Goal: Complete application form: Complete application form

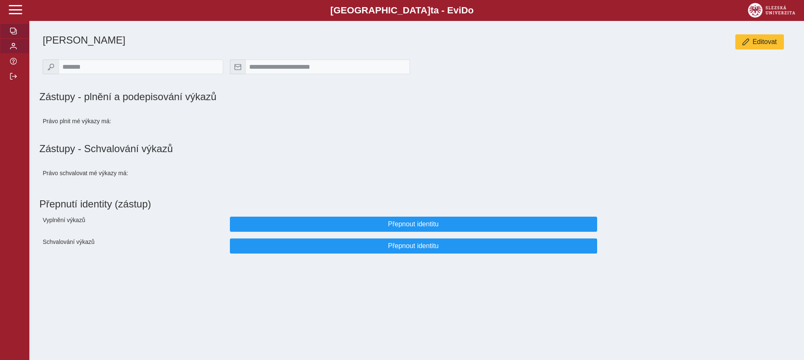
click at [10, 30] on span "button" at bounding box center [13, 31] width 7 height 7
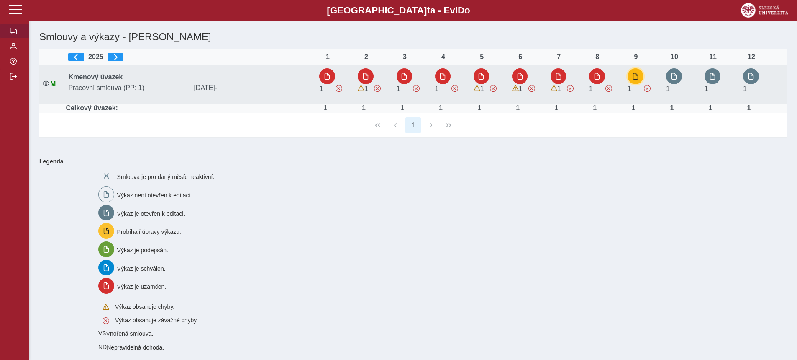
click at [639, 73] on span "button" at bounding box center [635, 76] width 7 height 7
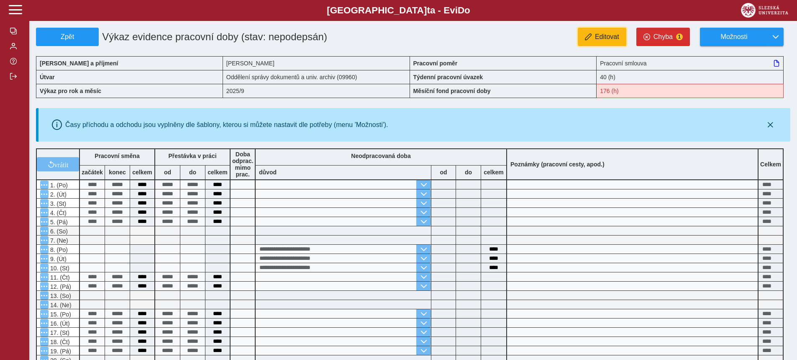
click at [611, 38] on span "Editovat" at bounding box center [607, 37] width 24 height 8
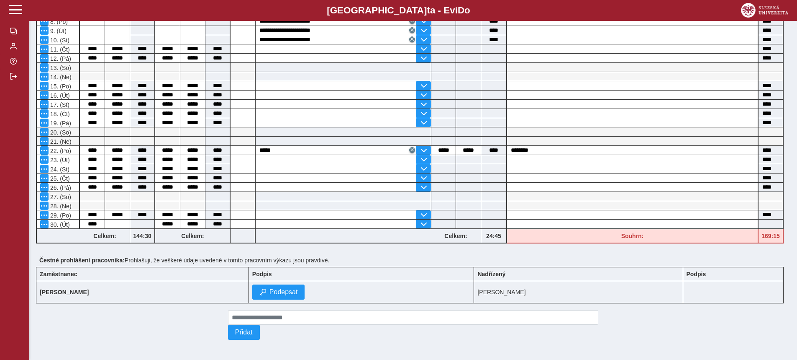
scroll to position [232, 0]
click at [117, 219] on input at bounding box center [117, 223] width 25 height 9
type input "*****"
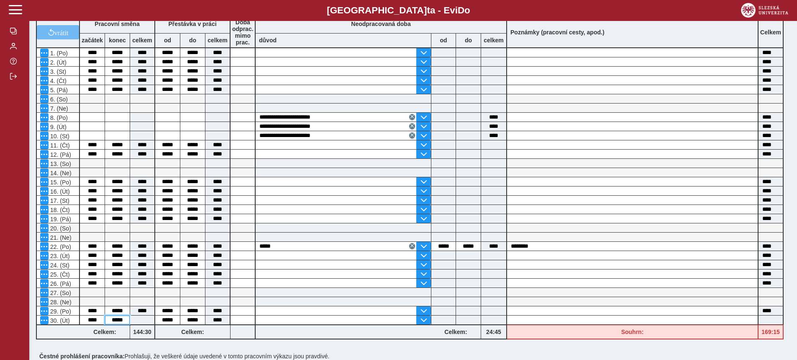
scroll to position [0, 0]
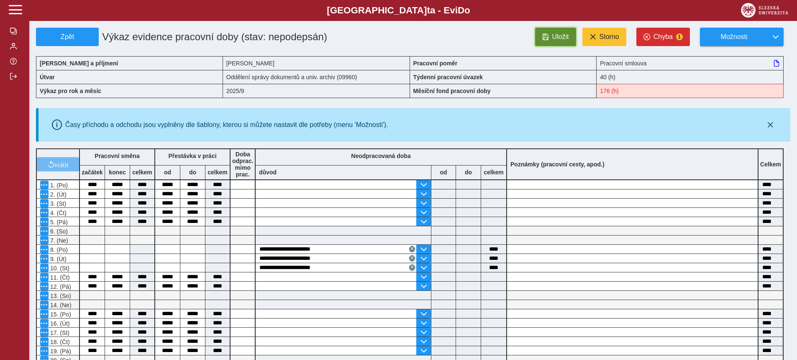
click at [562, 33] on span "Uložit" at bounding box center [561, 37] width 17 height 8
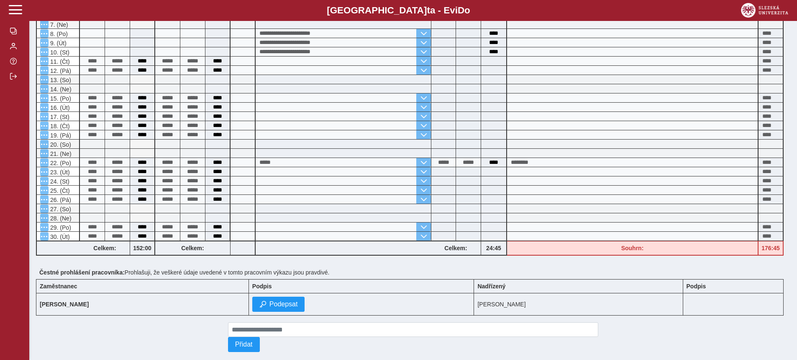
scroll to position [232, 0]
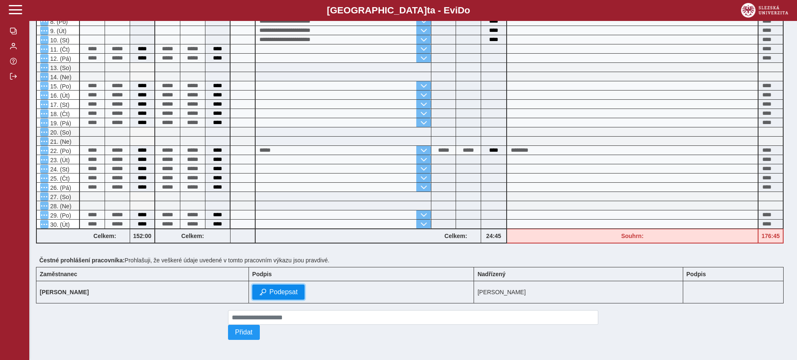
click at [280, 289] on span "Podepsat" at bounding box center [284, 292] width 28 height 8
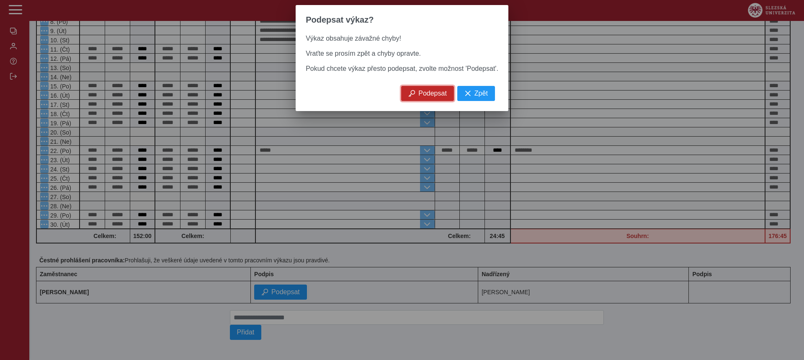
click at [417, 101] on button "Podepsat" at bounding box center [427, 93] width 53 height 15
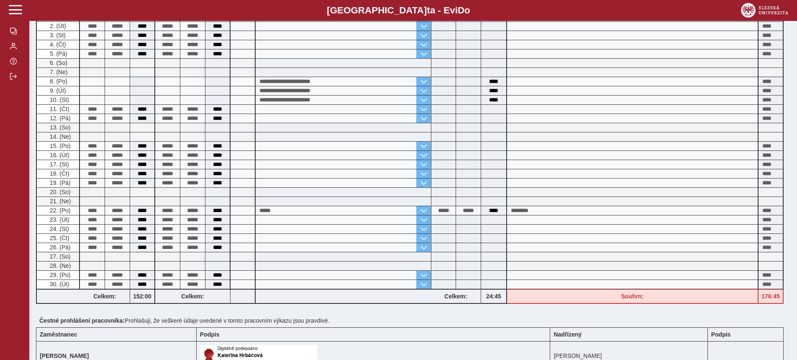
scroll to position [0, 0]
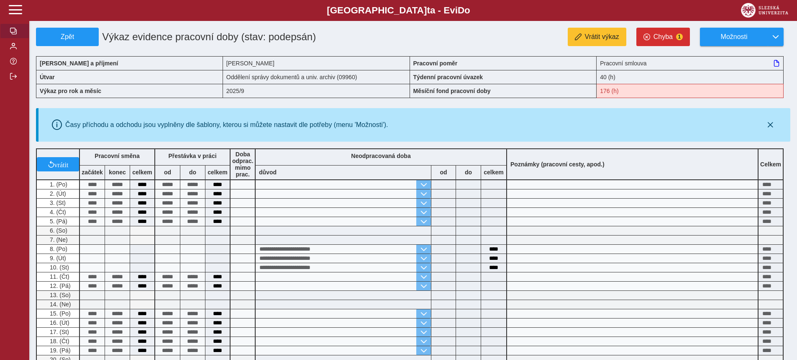
click at [16, 29] on span "button" at bounding box center [13, 31] width 7 height 7
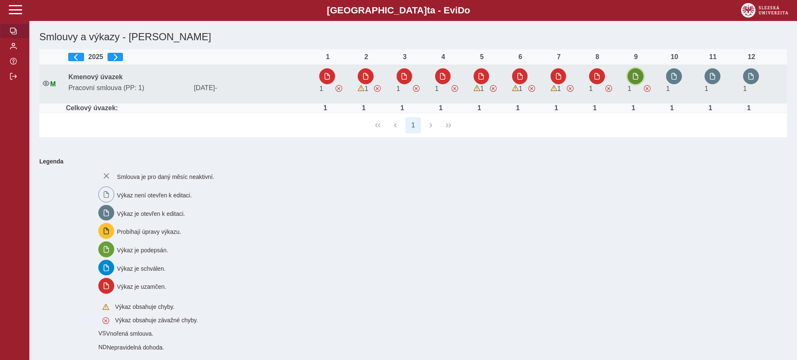
click at [641, 74] on button "button" at bounding box center [636, 76] width 16 height 16
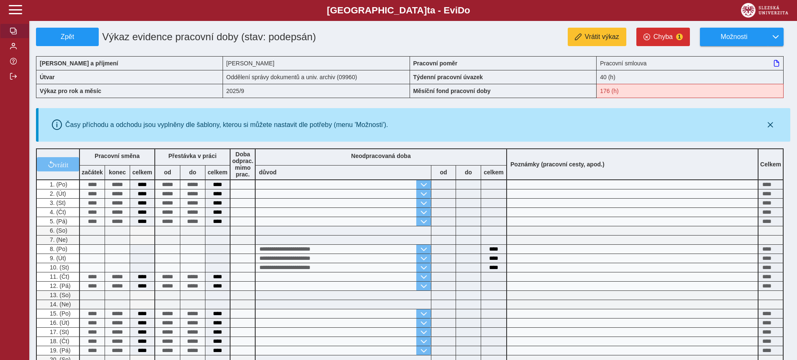
click at [10, 30] on span "button" at bounding box center [13, 31] width 7 height 7
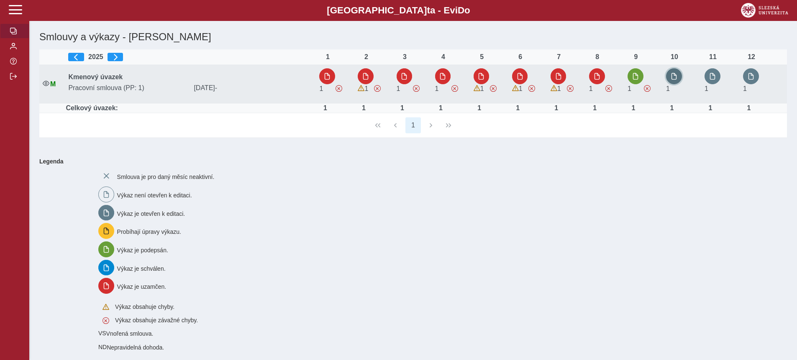
click at [671, 74] on button "button" at bounding box center [674, 76] width 16 height 16
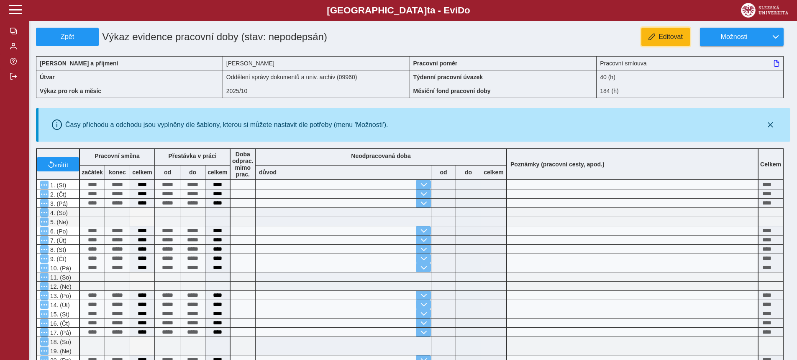
click at [662, 38] on span "Editovat" at bounding box center [671, 37] width 24 height 8
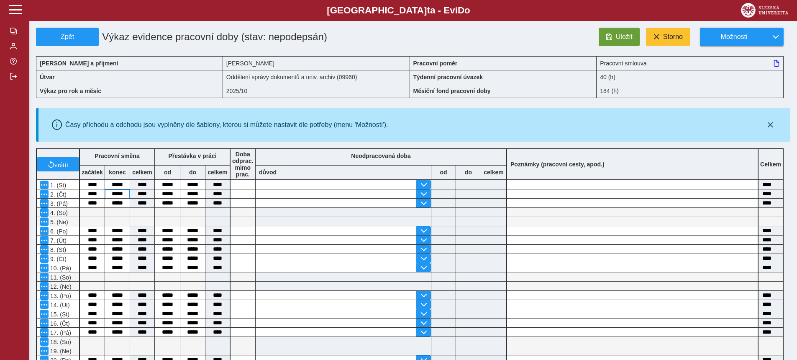
scroll to position [42, 0]
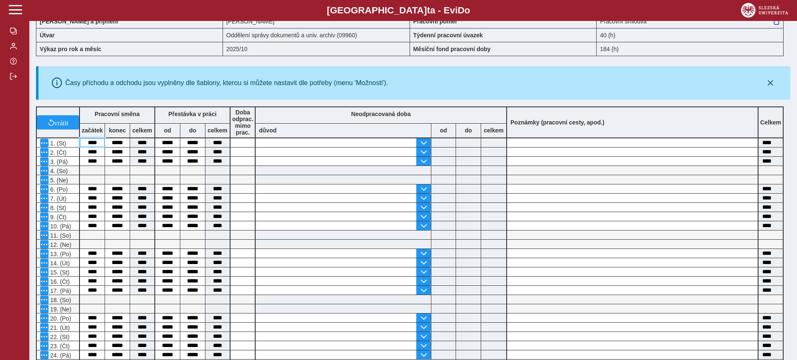
drag, startPoint x: 101, startPoint y: 141, endPoint x: 82, endPoint y: 144, distance: 19.1
click at [82, 144] on input "****" at bounding box center [92, 142] width 25 height 9
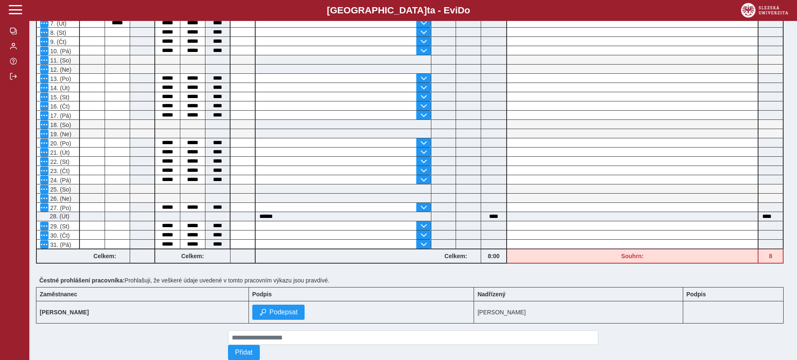
scroll to position [32, 0]
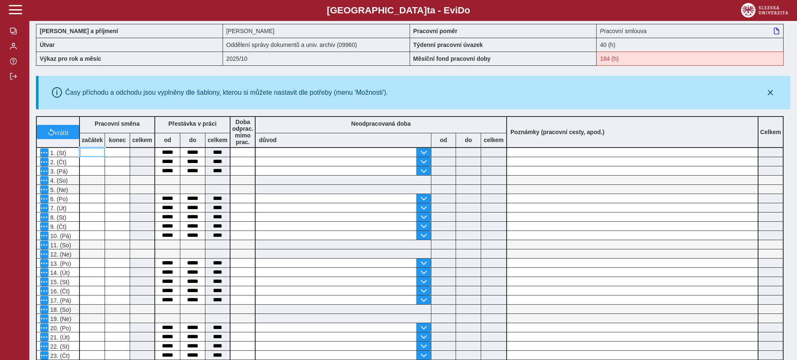
click at [90, 150] on input at bounding box center [92, 152] width 25 height 9
type input "****"
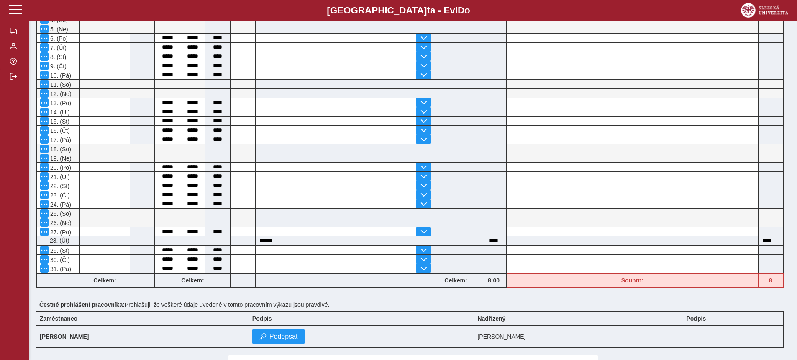
scroll to position [0, 0]
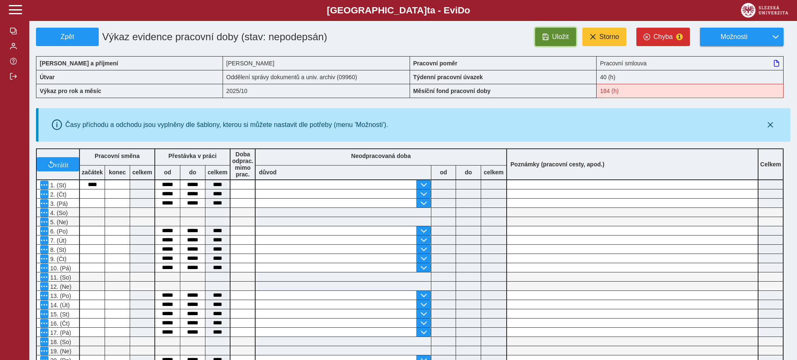
click at [566, 33] on span "Uložit" at bounding box center [561, 37] width 17 height 8
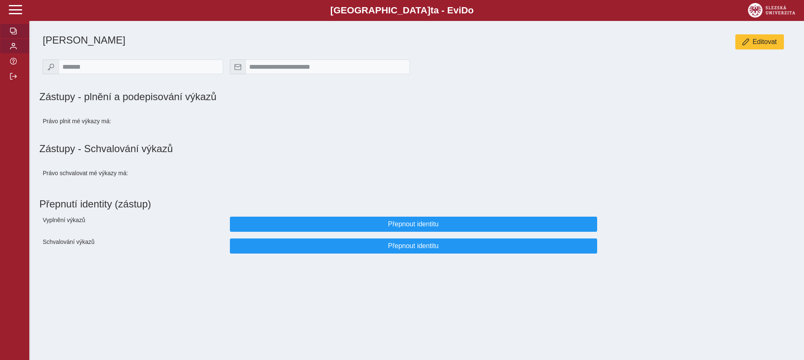
click at [9, 30] on button "button" at bounding box center [14, 30] width 29 height 15
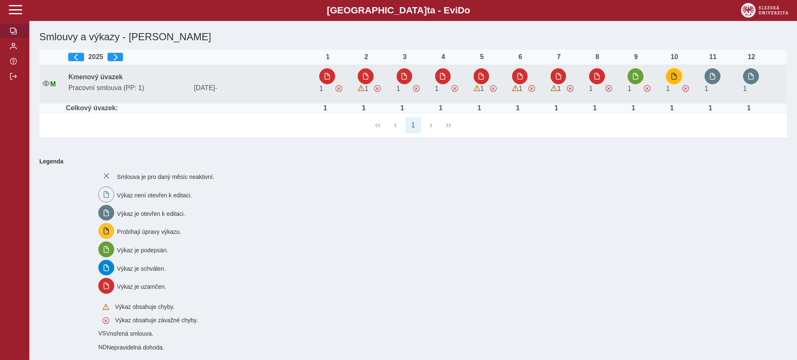
click at [678, 78] on span "button" at bounding box center [674, 76] width 7 height 7
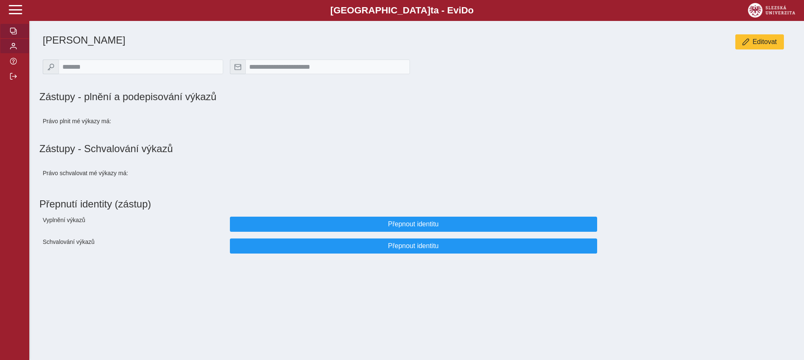
click at [14, 34] on span "button" at bounding box center [13, 31] width 7 height 7
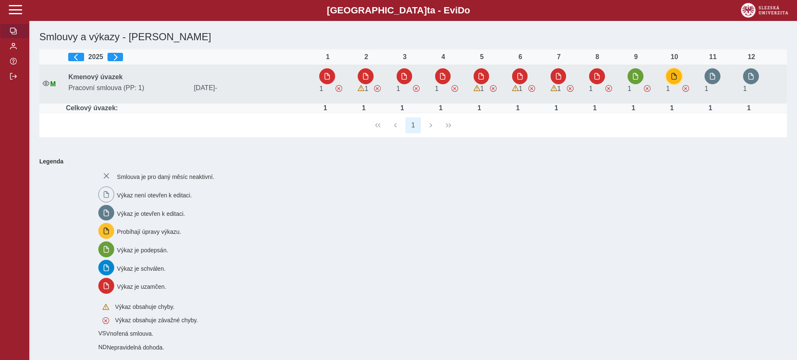
click at [678, 75] on span "button" at bounding box center [674, 76] width 7 height 7
